Goal: Find specific page/section: Find specific page/section

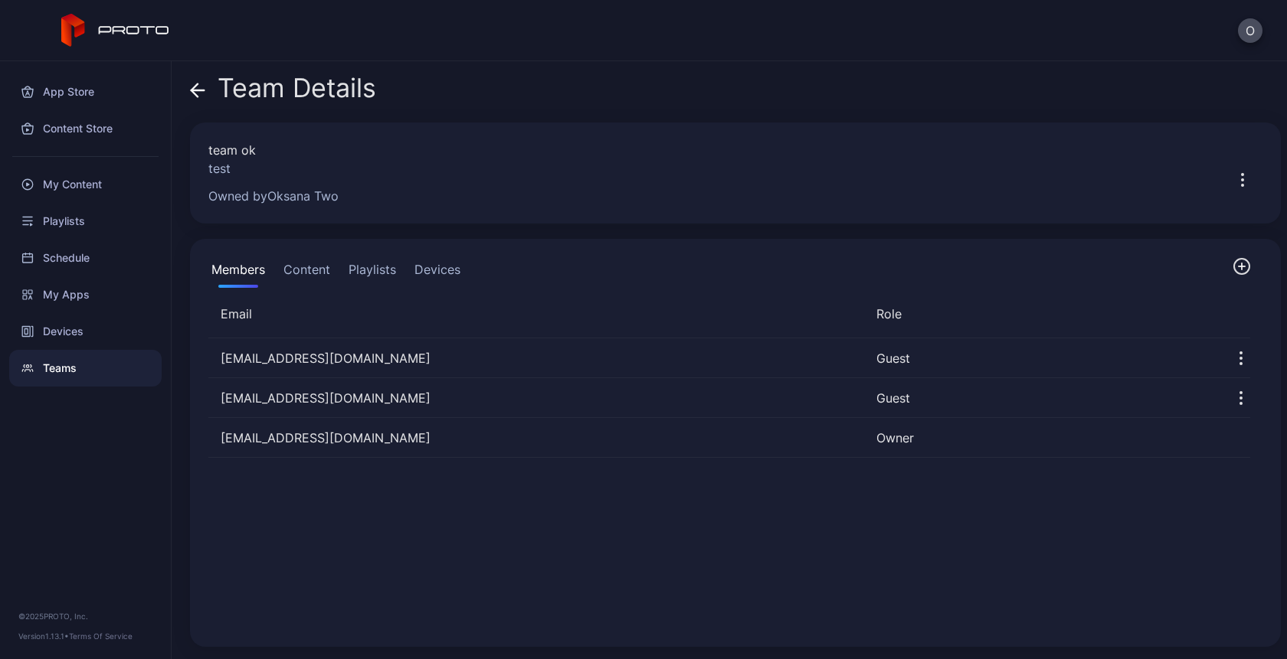
click at [297, 593] on div "oksana.savchenkova@dataart.com Guest oxana.nagirna@gmail.com Guest savchenkova.…" at bounding box center [729, 483] width 1066 height 315
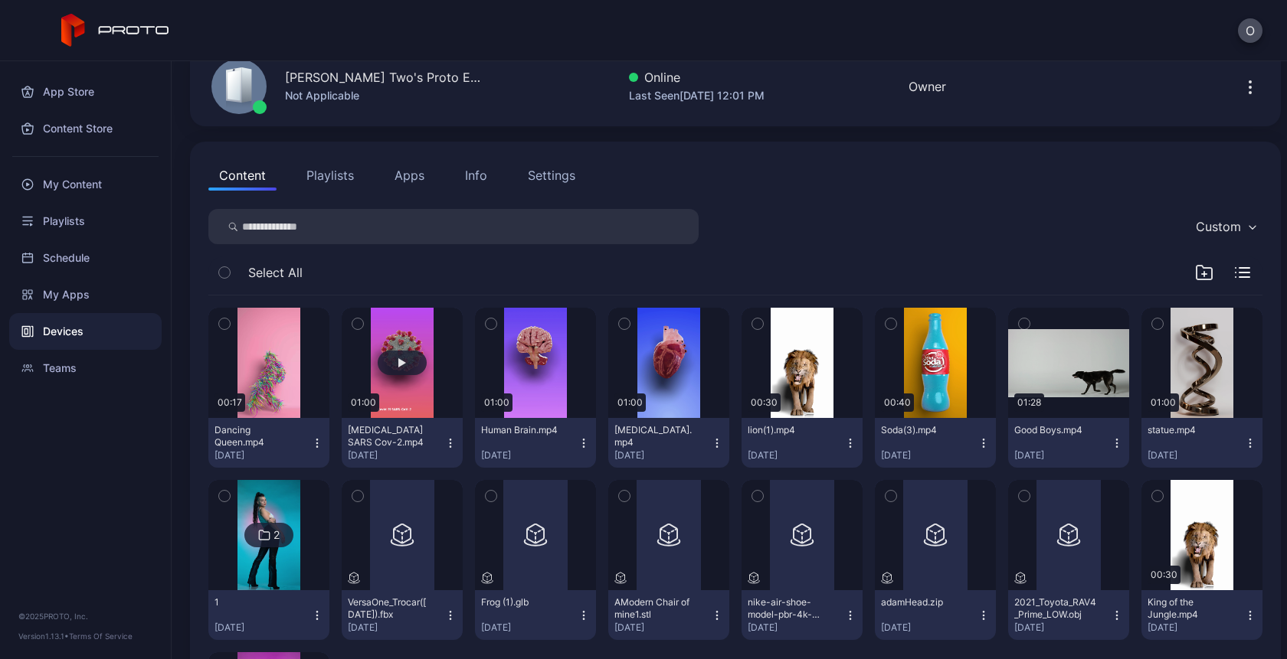
scroll to position [56, 0]
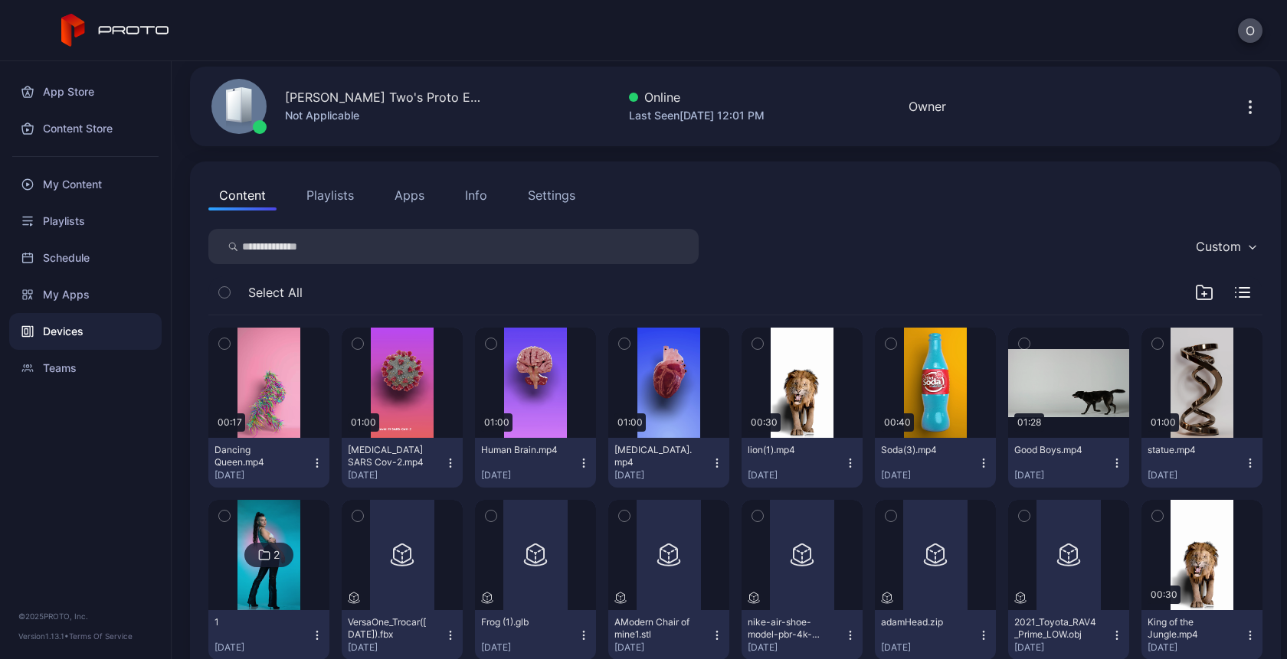
click at [470, 196] on div "Info" at bounding box center [476, 195] width 22 height 18
